Goal: Contribute content: Contribute content

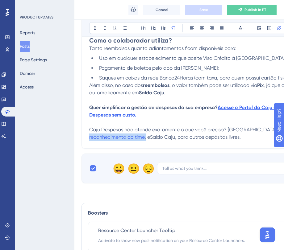
drag, startPoint x: 145, startPoint y: 138, endPoint x: 80, endPoint y: 139, distance: 64.7
click at [276, 28] on icon at bounding box center [278, 28] width 5 height 5
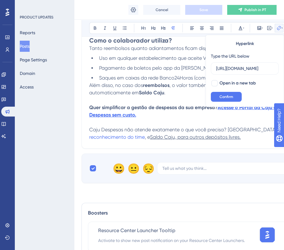
drag, startPoint x: 274, startPoint y: 68, endPoint x: 206, endPoint y: 68, distance: 68.1
click at [206, 68] on div "Hyperlink Type the URL below https://panel.userguiding.com/product-updates/post…" at bounding box center [244, 71] width 78 height 72
drag, startPoint x: 215, startPoint y: 68, endPoint x: 255, endPoint y: 68, distance: 39.5
click at [255, 68] on label "https://panel.userguiding.com/product-updates/posts/detail/4751" at bounding box center [245, 68] width 68 height 12
click at [255, 68] on input "https://panel.userguiding.com/product-updates/posts/detail/4751" at bounding box center [244, 68] width 57 height 7
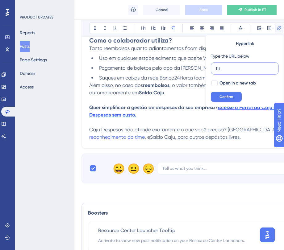
type input "h"
paste input "https://novidades.caju.com.br/pt/post/o-que-e-e-como-funciona-caju-premiacoes-4…"
type input "https://novidades.caju.com.br/pt/post/o-que-e-e-como-funciona-caju-premiacoes-4…"
click at [212, 84] on div at bounding box center [214, 83] width 6 height 6
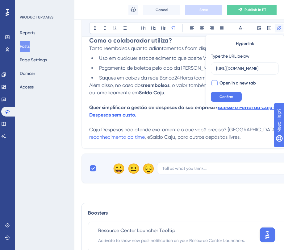
checkbox input "true"
click at [220, 92] on button "Confirm" at bounding box center [226, 97] width 31 height 10
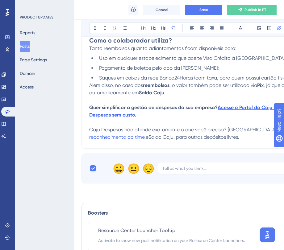
click at [166, 123] on p at bounding box center [206, 122] width 234 height 7
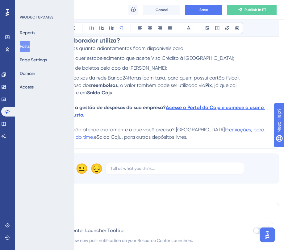
click at [222, 132] on span "Premiações, para reconhecimento do time" at bounding box center [151, 133] width 228 height 13
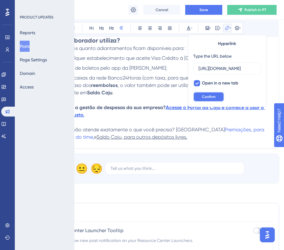
scroll to position [0, 0]
click at [213, 96] on span "Confirm" at bounding box center [209, 96] width 14 height 5
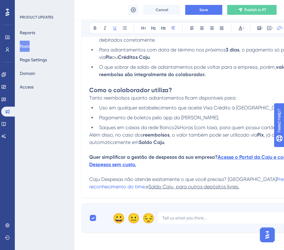
scroll to position [447, 0]
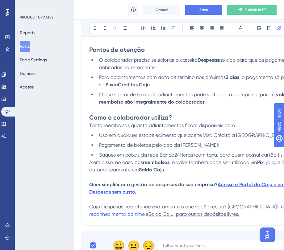
click at [154, 195] on p "Quer simplificar a gestão de despesas da sua empresa? Acesse o Portal da Caju e…" at bounding box center [206, 188] width 234 height 15
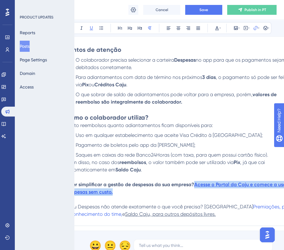
drag, startPoint x: 195, startPoint y: 189, endPoint x: 204, endPoint y: 195, distance: 11.0
click at [204, 195] on p "Quer simplificar a gestão de despesas da sua empresa? Acesse o Portal da Caju e…" at bounding box center [183, 188] width 234 height 15
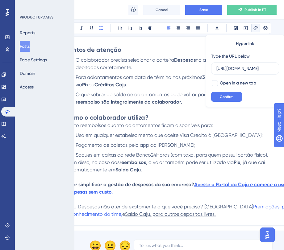
scroll to position [0, 0]
click at [224, 141] on ul "Uso em qualquer estabelecimento que aceite Visa Crédito à Vista; Pagamento de b…" at bounding box center [183, 145] width 234 height 27
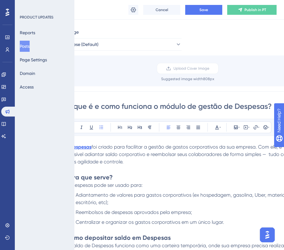
scroll to position [0, 23]
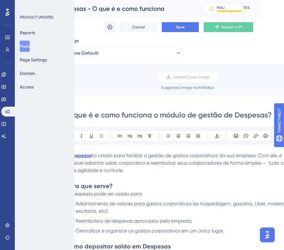
click at [111, 28] on icon at bounding box center [109, 27] width 5 height 5
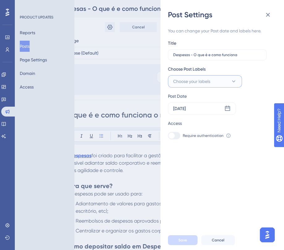
click at [223, 82] on button "Choose your labels" at bounding box center [205, 81] width 74 height 12
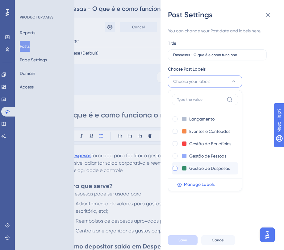
click at [175, 169] on div at bounding box center [174, 168] width 5 height 5
checkbox input "true"
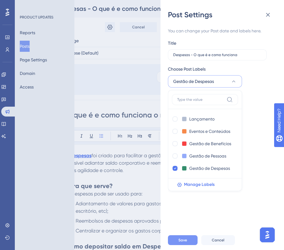
click at [187, 244] on button "Save" at bounding box center [183, 240] width 30 height 10
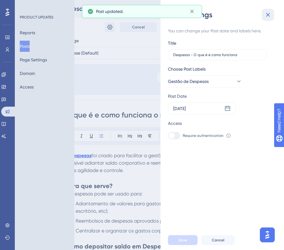
click at [270, 14] on icon at bounding box center [267, 14] width 7 height 7
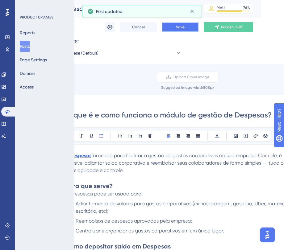
click at [182, 28] on span "Save" at bounding box center [180, 27] width 9 height 5
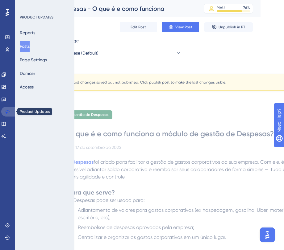
click at [7, 112] on icon at bounding box center [7, 111] width 5 height 5
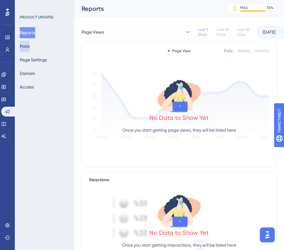
click at [28, 47] on button "Posts" at bounding box center [25, 46] width 10 height 11
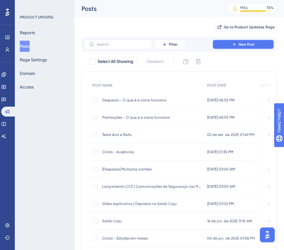
click at [237, 43] on button "New Post" at bounding box center [243, 44] width 62 height 10
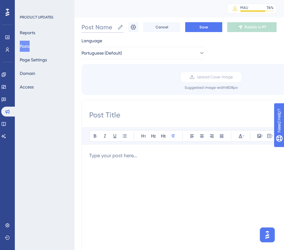
click at [99, 27] on input "Post Name" at bounding box center [97, 27] width 33 height 9
type input "Saldo Caju - o que é e como funciona"
click at [125, 111] on input at bounding box center [206, 115] width 234 height 10
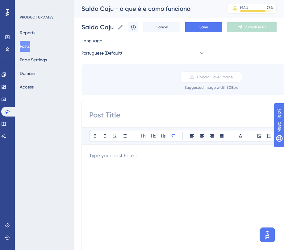
paste input "O que é e como funciona o Saldo Caju?"
type input "O que é e como funciona o Saldo Caju?"
click at [120, 156] on p at bounding box center [206, 155] width 234 height 7
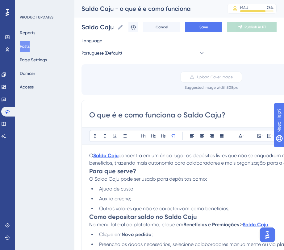
click at [233, 211] on li "Outros valores que não se caracterizam como benefícios." at bounding box center [209, 208] width 226 height 7
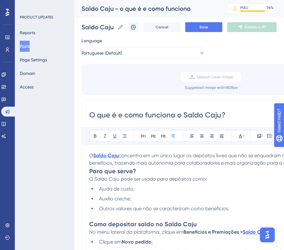
click at [89, 168] on strong "Para que serve?" at bounding box center [112, 170] width 47 height 7
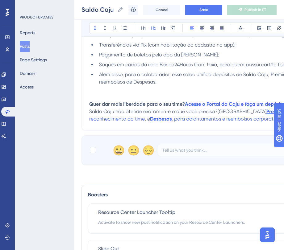
scroll to position [375, 0]
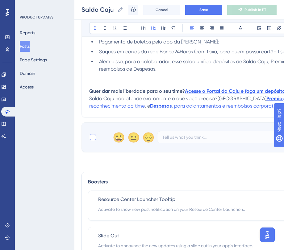
click at [95, 140] on div at bounding box center [93, 137] width 6 height 6
checkbox input "true"
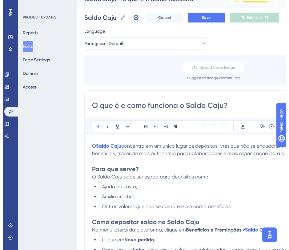
scroll to position [0, 0]
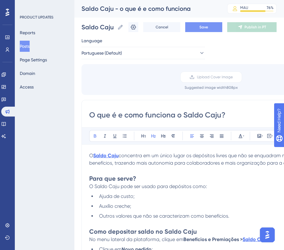
click at [203, 27] on button "Save" at bounding box center [203, 27] width 37 height 10
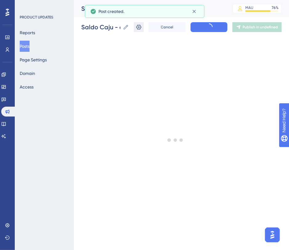
click at [139, 28] on div "Performance Users Engagement Widgets Feedback Product Updates Knowledge Base AI…" at bounding box center [181, 23] width 215 height 47
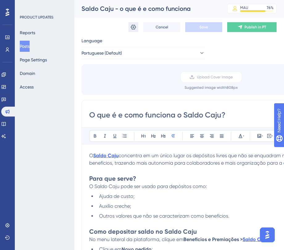
click at [134, 30] on icon at bounding box center [133, 27] width 6 height 6
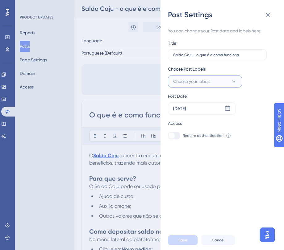
click at [218, 78] on button "Choose your labels" at bounding box center [205, 81] width 74 height 12
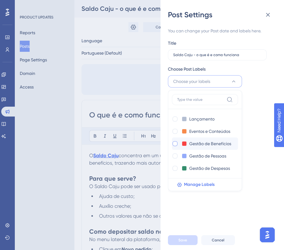
click at [174, 144] on div at bounding box center [174, 143] width 5 height 5
checkbox input "true"
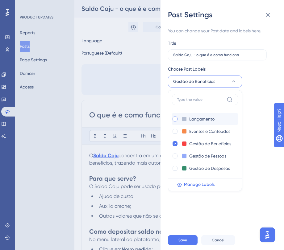
click at [176, 117] on div at bounding box center [174, 119] width 5 height 5
checkbox input "true"
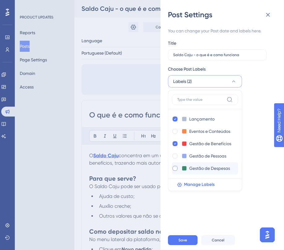
click at [173, 169] on div at bounding box center [174, 168] width 5 height 5
checkbox input "true"
click at [187, 245] on button "Save" at bounding box center [183, 240] width 30 height 10
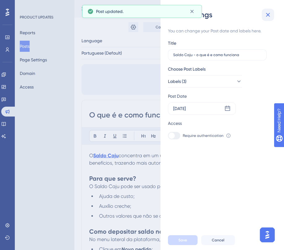
click at [268, 15] on icon at bounding box center [268, 15] width 4 height 4
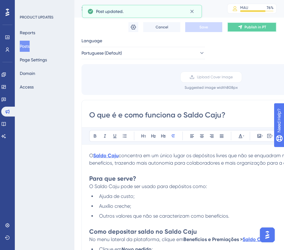
click at [244, 30] on button "Publish in PT" at bounding box center [251, 27] width 49 height 10
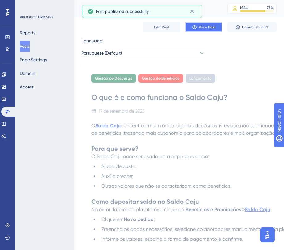
click at [213, 31] on button "View Post" at bounding box center [203, 27] width 37 height 10
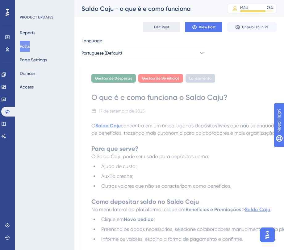
click at [170, 23] on button "Edit Post" at bounding box center [161, 27] width 37 height 10
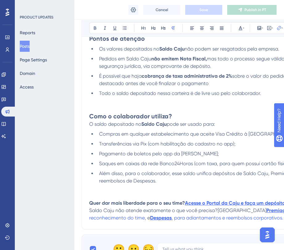
scroll to position [380, 0]
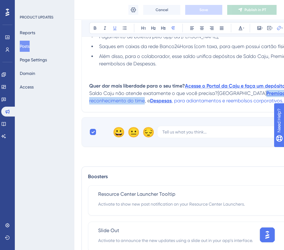
drag, startPoint x: 239, startPoint y: 93, endPoint x: 106, endPoint y: 103, distance: 132.9
click at [106, 103] on p "Saldo Caju não atende exatamente o que você precisa?Conheça Premiações , para r…" at bounding box center [206, 97] width 234 height 15
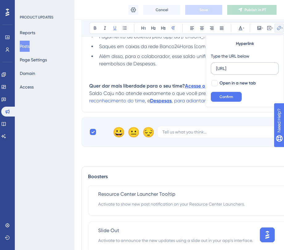
scroll to position [0, 0]
type input "h"
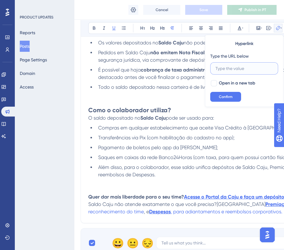
scroll to position [269, 52]
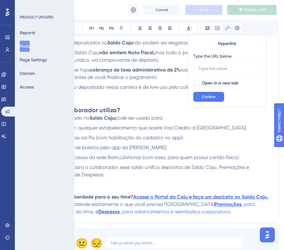
click at [271, 198] on p "Quer dar mais liberdade para o seu time? Acesse o Portal da Caju e faça um depó…" at bounding box center [154, 196] width 234 height 7
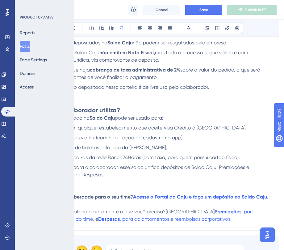
scroll to position [269, 0]
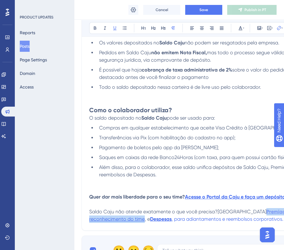
drag, startPoint x: 106, startPoint y: 219, endPoint x: 240, endPoint y: 211, distance: 134.3
click at [240, 211] on p "Saldo Caju não atende exatamente o que você precisa?Conheça Premiações , para r…" at bounding box center [206, 215] width 234 height 15
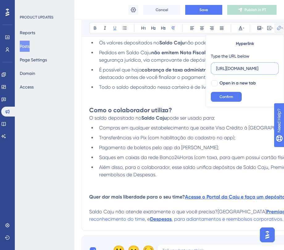
scroll to position [0, 0]
type input "h"
paste input "https://novidades.caju.com.br/pt/post/o-que-e-e-como-funciona-caju-premiacoes-4…"
type input "https://novidades.caju.com.br/pt/post/o-que-e-e-como-funciona-caju-premiacoes-4…"
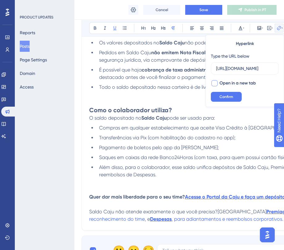
scroll to position [0, 0]
click at [216, 81] on div at bounding box center [214, 83] width 6 height 6
checkbox input "true"
click at [223, 94] on span "Confirm" at bounding box center [226, 96] width 14 height 5
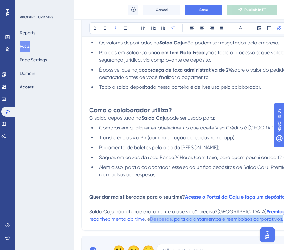
drag, startPoint x: 249, startPoint y: 220, endPoint x: 114, endPoint y: 221, distance: 135.0
click at [114, 221] on p "Saldo Caju não atende exatamente o que você precisa?Conheça Premiações , para r…" at bounding box center [206, 215] width 234 height 15
drag, startPoint x: 252, startPoint y: 221, endPoint x: 114, endPoint y: 220, distance: 138.4
click at [114, 220] on p "Saldo Caju não atende exatamente o que você precisa?Conheça Premiações , para r…" at bounding box center [206, 215] width 234 height 15
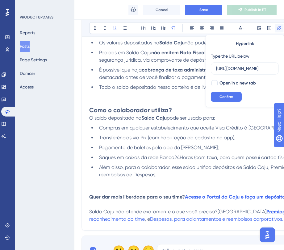
scroll to position [0, 142]
click at [240, 70] on input "https://novidades.caju.com.br/pt/post/o-que-e-e-como-funciona-o-modulo-de-gesta…" at bounding box center [244, 68] width 57 height 7
click at [213, 84] on div at bounding box center [214, 83] width 6 height 6
checkbox input "true"
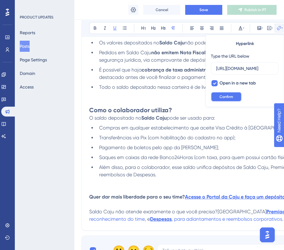
click at [227, 95] on span "Confirm" at bounding box center [226, 96] width 14 height 5
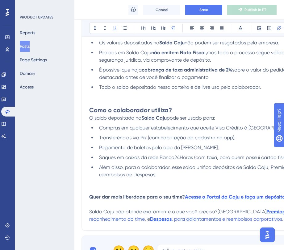
click at [246, 166] on span "Além disso, para o colaborador, esse saldo unifica depósitos de Saldo Caju, Pre…" at bounding box center [200, 170] width 203 height 13
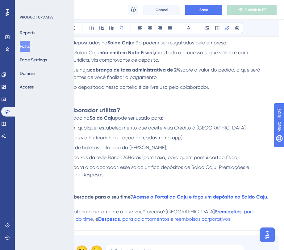
click at [269, 198] on p "Quer dar mais liberdade para o seu time? Acesse o Portal da Caju e faça um depó…" at bounding box center [154, 196] width 234 height 7
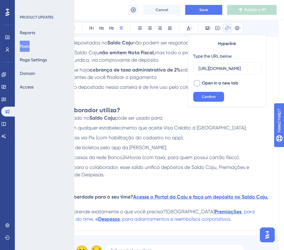
scroll to position [0, 0]
click at [198, 82] on div at bounding box center [197, 83] width 6 height 6
checkbox input "true"
click at [207, 93] on button "Confirm" at bounding box center [208, 97] width 31 height 10
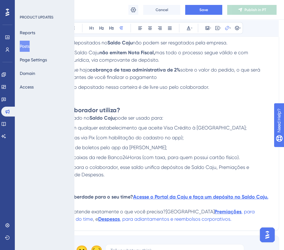
scroll to position [154, 52]
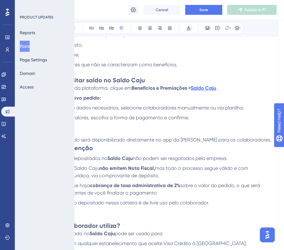
click at [221, 90] on p "No menu lateral da plataforma, clique em Benefícios e Premiações > Saldo Caju ." at bounding box center [154, 87] width 234 height 7
click at [220, 88] on p "No menu lateral da plataforma, clique em Benefícios e Premiações > Saldo Caju ." at bounding box center [154, 87] width 234 height 7
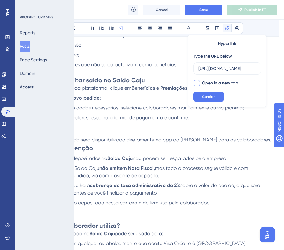
scroll to position [0, 0]
click at [195, 83] on div at bounding box center [197, 83] width 6 height 6
checkbox input "true"
click at [222, 96] on button "Confirm" at bounding box center [208, 97] width 31 height 10
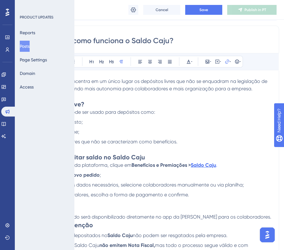
scroll to position [77, 0]
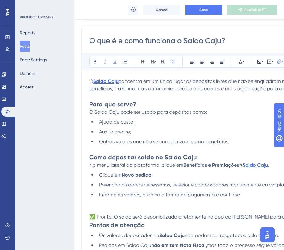
click at [121, 80] on span "concentra em um único lugar os depósitos livres que não se enquadram na legisla…" at bounding box center [204, 84] width 231 height 13
click at [120, 81] on span "concentra em um único lugar os depósitos livres que não se enquadram na legisla…" at bounding box center [204, 84] width 231 height 13
drag, startPoint x: 121, startPoint y: 80, endPoint x: 95, endPoint y: 79, distance: 25.6
click at [95, 79] on p "O Saldo Caju concentra em um único lugar os depósitos livres que não se enquadr…" at bounding box center [206, 85] width 234 height 15
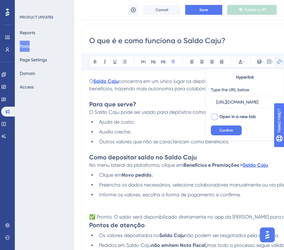
scroll to position [0, 0]
click at [212, 116] on div at bounding box center [214, 117] width 6 height 6
checkbox input "true"
click at [223, 127] on button "Confirm" at bounding box center [226, 130] width 31 height 10
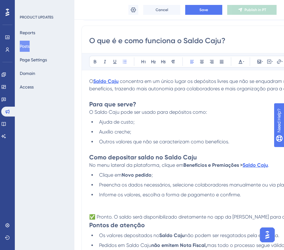
click at [213, 141] on span "Outros valores que não se caracterizam como benefícios." at bounding box center [164, 142] width 130 height 6
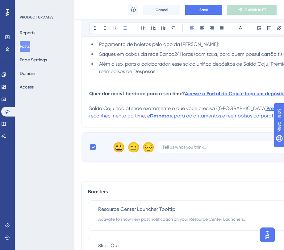
scroll to position [305, 0]
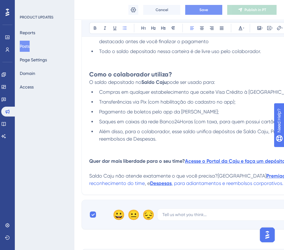
click at [204, 9] on span "Save" at bounding box center [203, 9] width 9 height 5
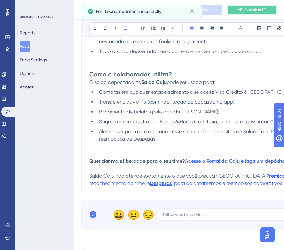
click at [249, 9] on span "Publish in PT" at bounding box center [255, 9] width 22 height 5
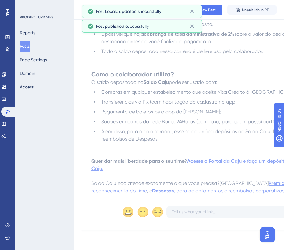
scroll to position [276, 0]
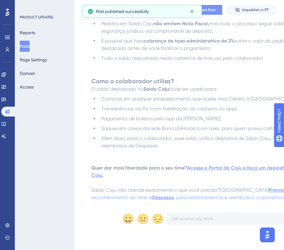
click at [215, 8] on span "View Post" at bounding box center [207, 9] width 17 height 5
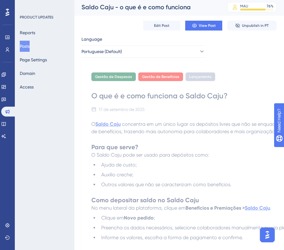
scroll to position [0, 0]
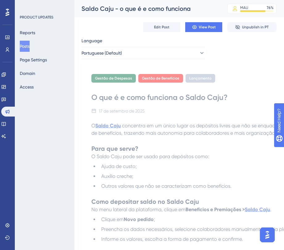
click at [30, 44] on button "Posts" at bounding box center [25, 46] width 10 height 11
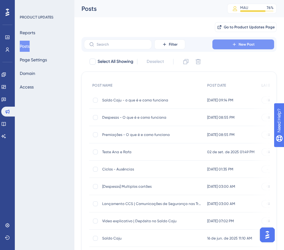
click at [245, 48] on button "New Post" at bounding box center [243, 44] width 62 height 10
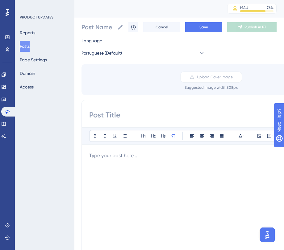
click at [115, 116] on input at bounding box center [206, 115] width 234 height 10
click at [105, 28] on input "Post Name" at bounding box center [97, 27] width 33 height 9
type input "S"
type input "M"
click at [132, 10] on div "Categoria Multi -" at bounding box center [146, 8] width 130 height 9
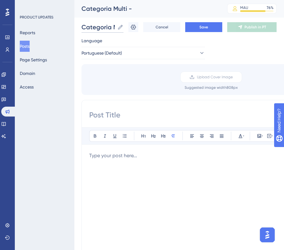
click at [115, 25] on input "Categoria Multi -" at bounding box center [97, 27] width 33 height 9
type input "Categoria Multi - O que é e como funciona"
click at [109, 113] on input at bounding box center [206, 115] width 234 height 10
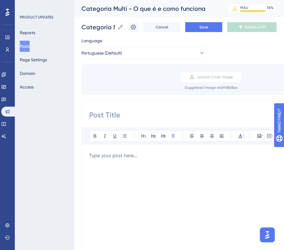
paste input "O que é e como funciona a categoria Multi?"
type input "O que é e como funciona a categoria Multi?"
click at [121, 176] on div at bounding box center [206, 220] width 234 height 136
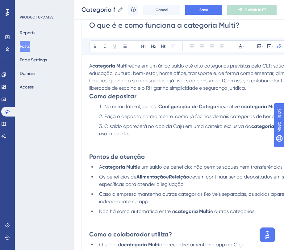
scroll to position [78, 0]
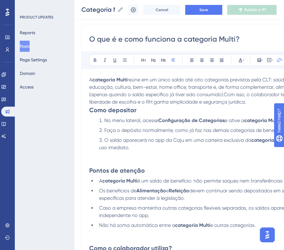
click at [250, 102] on p "A categoria Multi reúne em um único saldo até oito categorias previstas pela CL…" at bounding box center [206, 91] width 234 height 30
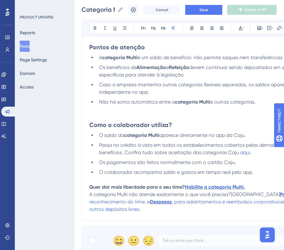
scroll to position [233, 0]
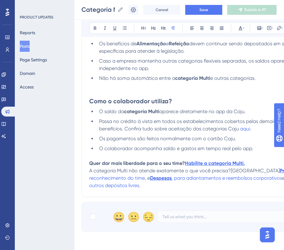
click at [259, 163] on p "Quer dar mais liberdade para o seu time? Habilite a categoria Multi." at bounding box center [206, 163] width 234 height 7
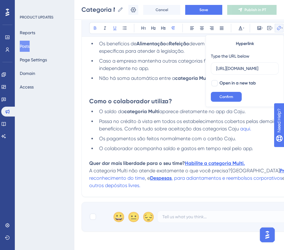
scroll to position [0, 0]
click at [258, 164] on p "Quer dar mais liberdade para o seu time? Habilite a categoria Multi." at bounding box center [206, 163] width 234 height 7
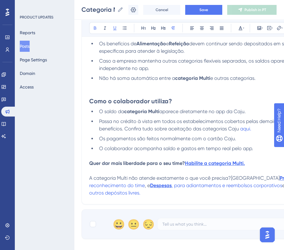
click at [231, 178] on span "A categoria Multi não atende exatamente o que você precisa?Conheça" at bounding box center [184, 178] width 190 height 6
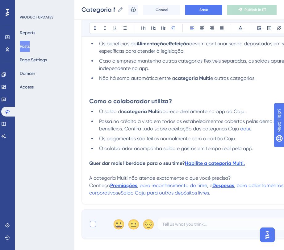
click at [94, 228] on div at bounding box center [92, 223] width 7 height 7
checkbox input "true"
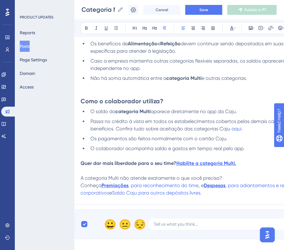
scroll to position [233, 0]
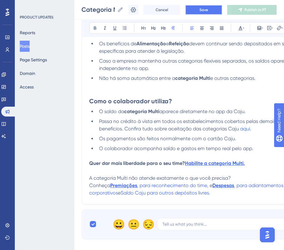
click at [208, 8] on span "Save" at bounding box center [203, 9] width 9 height 5
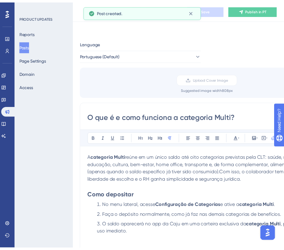
scroll to position [170, 0]
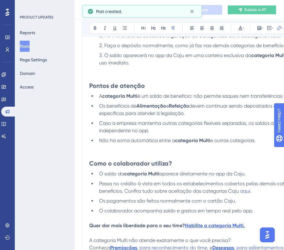
click at [249, 13] on button "Publish in PT" at bounding box center [251, 10] width 49 height 10
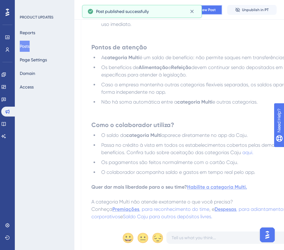
click at [212, 10] on span "View Post" at bounding box center [207, 9] width 17 height 5
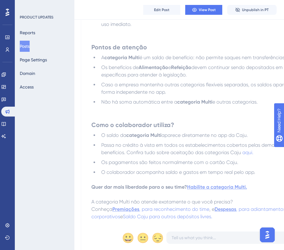
click at [29, 49] on button "Posts" at bounding box center [25, 46] width 10 height 11
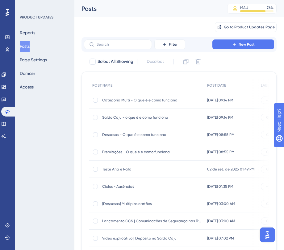
click at [176, 155] on div "Premiações - O que é e como funciona Premiações - O que é e como funciona" at bounding box center [151, 151] width 99 height 17
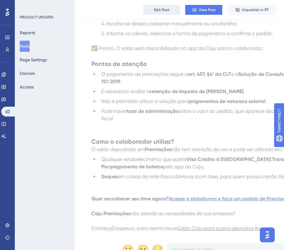
click at [162, 13] on button "Edit Post" at bounding box center [161, 10] width 37 height 10
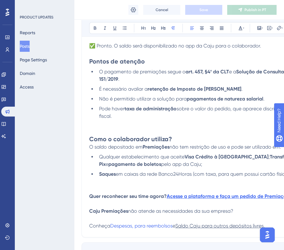
scroll to position [285, 0]
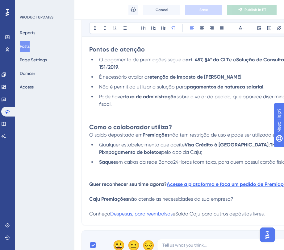
click at [91, 215] on span "Conheça" at bounding box center [99, 214] width 21 height 6
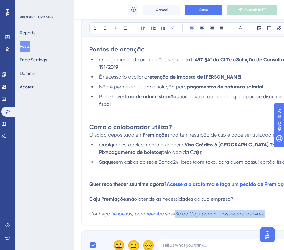
drag, startPoint x: 270, startPoint y: 215, endPoint x: 179, endPoint y: 215, distance: 90.3
click at [179, 215] on p "Conheça Despesas, para reembolsos e Saldo Caju para outros depósitos livres." at bounding box center [206, 213] width 234 height 7
click at [277, 29] on icon at bounding box center [278, 28] width 5 height 5
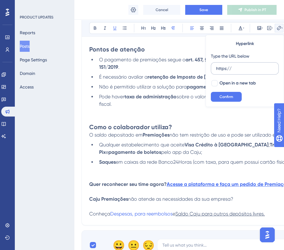
drag, startPoint x: 235, startPoint y: 69, endPoint x: 216, endPoint y: 70, distance: 19.1
click at [213, 69] on label "https://" at bounding box center [245, 68] width 68 height 12
click at [216, 69] on input "https://" at bounding box center [244, 68] width 57 height 7
type input "https://novidades.caju.com.br/pt/post/o-que-e-e-como-funciona-o-saldo-caju-4753"
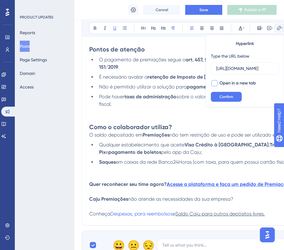
scroll to position [0, 0]
click at [215, 81] on div at bounding box center [214, 83] width 6 height 6
checkbox input "true"
click at [223, 95] on span "Confirm" at bounding box center [226, 96] width 14 height 5
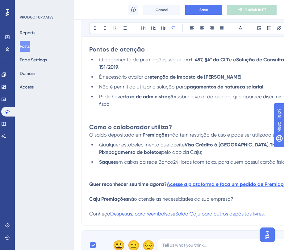
click at [183, 203] on p at bounding box center [206, 206] width 234 height 7
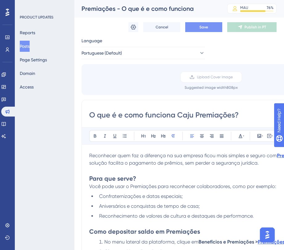
click at [209, 27] on button "Save" at bounding box center [203, 27] width 37 height 10
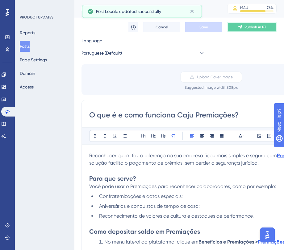
click at [253, 27] on span "Publish in PT" at bounding box center [255, 27] width 22 height 5
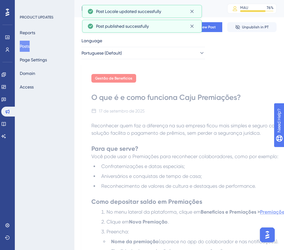
click at [29, 44] on button "Posts" at bounding box center [25, 46] width 10 height 11
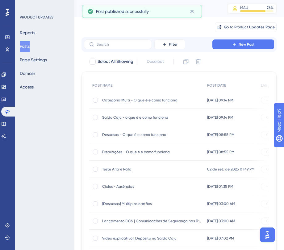
click at [146, 136] on span "Despesas - O que é e como funciona" at bounding box center [151, 134] width 99 height 5
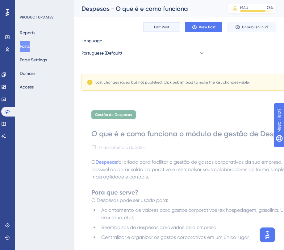
click at [173, 27] on button "Edit Post" at bounding box center [161, 27] width 37 height 10
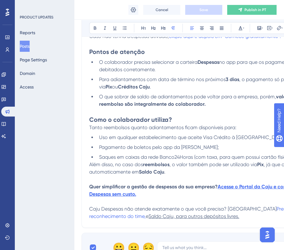
scroll to position [483, 0]
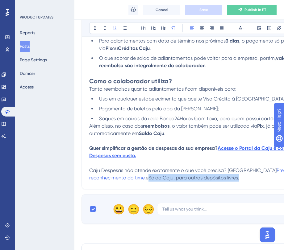
drag, startPoint x: 242, startPoint y: 178, endPoint x: 152, endPoint y: 182, distance: 90.1
click at [152, 182] on p "Caju Despesas não atende exatamente o que você precisa? Conheça Premiações, par…" at bounding box center [206, 174] width 234 height 15
click at [279, 28] on icon at bounding box center [278, 28] width 5 height 5
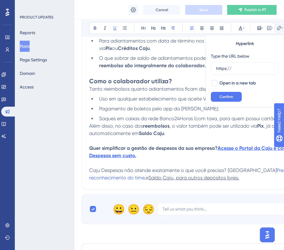
drag, startPoint x: 244, startPoint y: 67, endPoint x: 200, endPoint y: 67, distance: 43.2
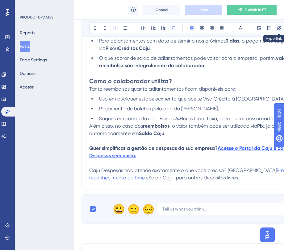
click at [275, 28] on button at bounding box center [278, 28] width 9 height 9
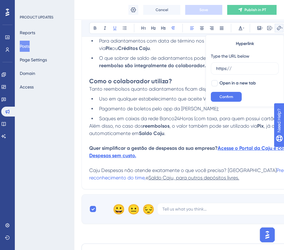
click at [247, 180] on p "Caju Despesas não atende exatamente o que você precisa? Conheça Premiações, par…" at bounding box center [206, 174] width 234 height 15
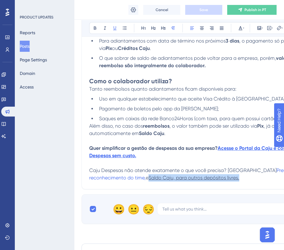
drag, startPoint x: 247, startPoint y: 180, endPoint x: 151, endPoint y: 179, distance: 95.9
click at [151, 179] on p "Caju Despesas não atende exatamente o que você precisa? Conheça Premiações, par…" at bounding box center [206, 174] width 234 height 15
click at [277, 27] on icon at bounding box center [279, 28] width 4 height 4
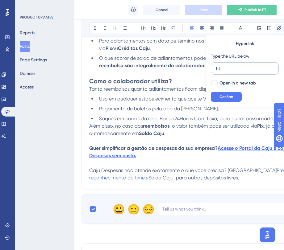
type input "h"
type input "https://novidades.caju.com.br/pt/post/o-que-e-e-como-funciona-o-saldo-caju-4753"
click at [214, 85] on div at bounding box center [214, 83] width 6 height 6
checkbox input "true"
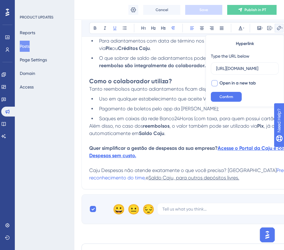
scroll to position [0, 0]
click at [225, 96] on span "Confirm" at bounding box center [226, 96] width 14 height 5
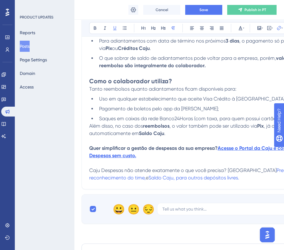
click at [246, 175] on p "Caju Despesas não atende exatamente o que você precisa? Conheça Premiações, par…" at bounding box center [206, 174] width 234 height 15
click at [228, 171] on span "Caju Despesas não atende exatamente o que você precisa? Conheça" at bounding box center [182, 170] width 187 height 6
drag, startPoint x: 124, startPoint y: 173, endPoint x: 88, endPoint y: 167, distance: 36.5
click at [253, 181] on p "Caju Despesas não atende exatamente o que você precisa? Conheça Premiações, par…" at bounding box center [206, 174] width 234 height 15
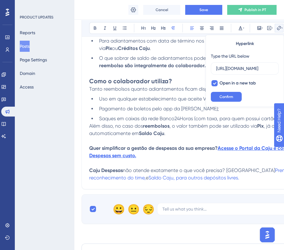
click at [229, 170] on span "não atende exatamente o que você precisa? Conheça" at bounding box center [199, 170] width 152 height 6
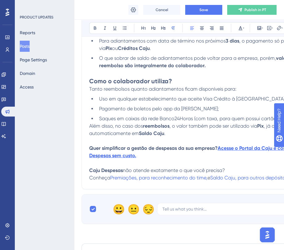
click at [90, 129] on span "Além disso, no caso dos" at bounding box center [116, 126] width 54 height 6
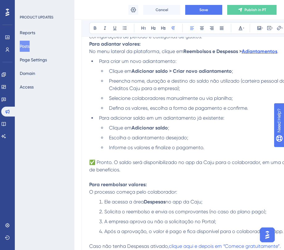
scroll to position [252, 0]
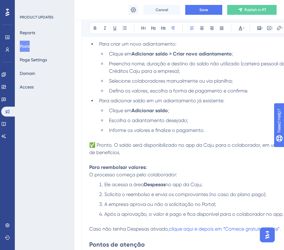
click at [253, 89] on li "Defina os valores, escolha a forma de pagamento e confirme." at bounding box center [214, 90] width 216 height 7
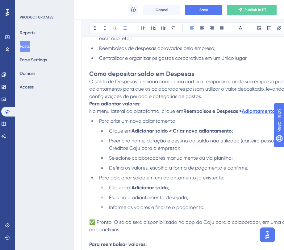
click at [206, 98] on p "O saldo de Despesas funciona como uma carteira temporária, onde sua empresa pre…" at bounding box center [206, 89] width 234 height 22
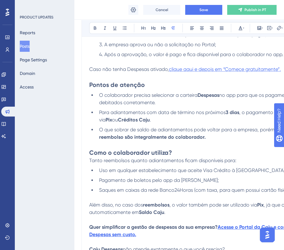
scroll to position [445, 0]
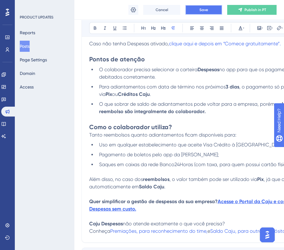
click at [202, 11] on span "Save" at bounding box center [203, 9] width 9 height 5
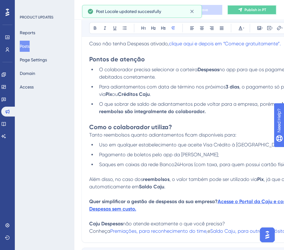
click at [252, 11] on span "Publish in PT" at bounding box center [255, 9] width 22 height 5
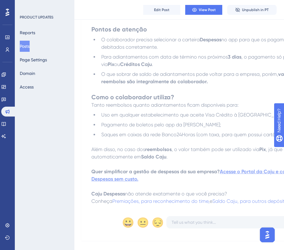
click at [30, 48] on button "Posts" at bounding box center [25, 46] width 10 height 11
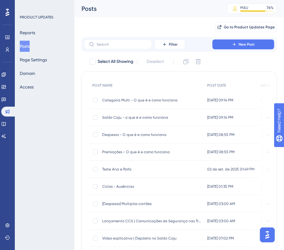
click at [137, 119] on span "Saldo Caju - o que é e como funciona" at bounding box center [151, 117] width 99 height 5
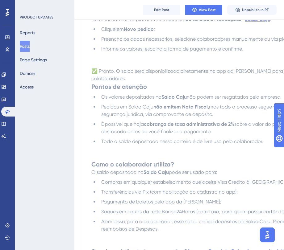
scroll to position [269, 0]
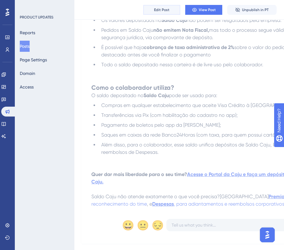
click at [172, 8] on button "Edit Post" at bounding box center [161, 10] width 37 height 10
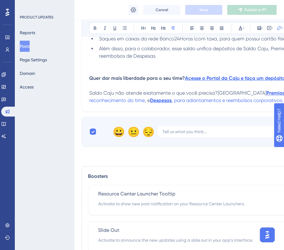
scroll to position [390, 0]
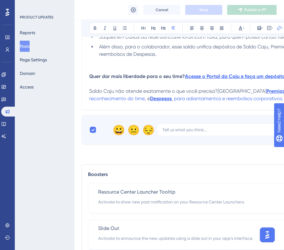
click at [219, 88] on span "Saldo Caju não atende exatamente o que você precisa?Conheça" at bounding box center [177, 91] width 177 height 6
click at [219, 92] on span "Saldo Caju não atende exatamente o que você precisa?Conheça" at bounding box center [177, 91] width 177 height 6
click at [218, 92] on span "Saldo Caju não atende exatamente o que você precisa?Conheça" at bounding box center [177, 91] width 177 height 6
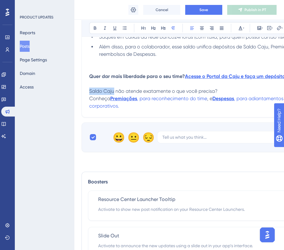
drag, startPoint x: 114, startPoint y: 92, endPoint x: 82, endPoint y: 92, distance: 32.1
click at [160, 85] on p at bounding box center [206, 83] width 234 height 7
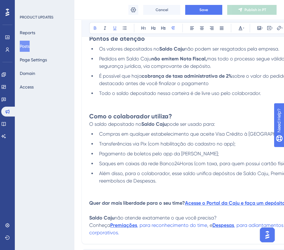
scroll to position [236, 0]
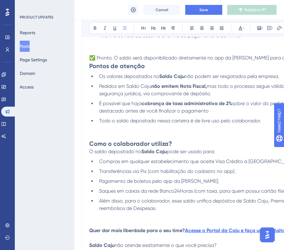
click at [119, 224] on li "Além disso, para o colaborador, esse saldo unifica depósitos de Saldo Caju, Pre…" at bounding box center [209, 212] width 226 height 30
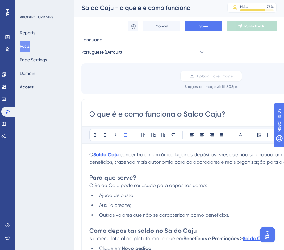
scroll to position [0, 0]
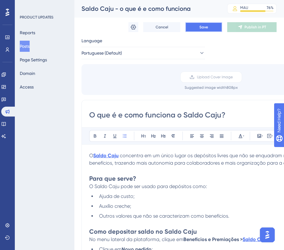
click at [207, 30] on button "Save" at bounding box center [203, 27] width 37 height 10
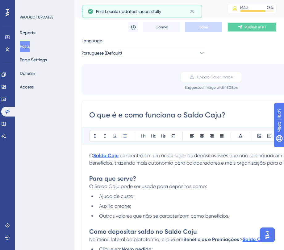
click at [251, 26] on span "Publish in PT" at bounding box center [255, 27] width 22 height 5
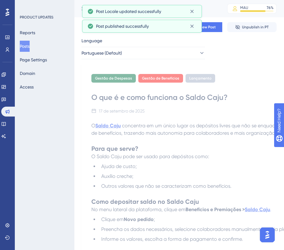
click at [27, 46] on button "Posts" at bounding box center [25, 46] width 10 height 11
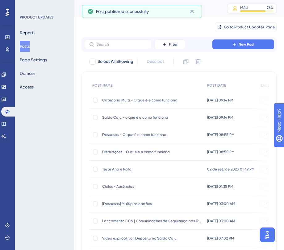
click at [164, 101] on span "Categoria Multi - O que é e como funciona" at bounding box center [151, 100] width 99 height 5
